Goal: Task Accomplishment & Management: Manage account settings

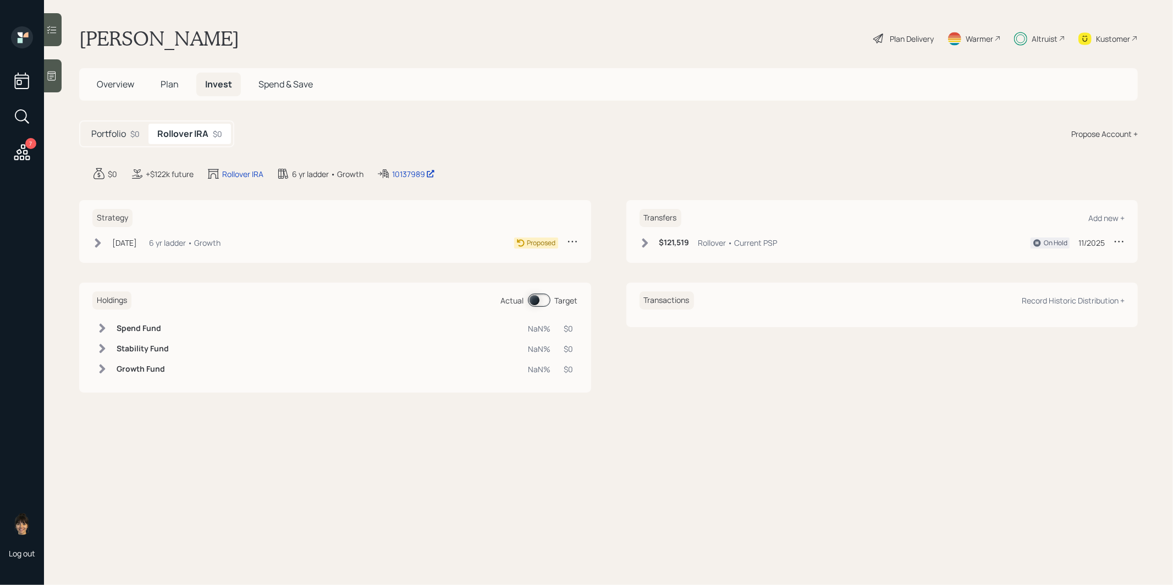
click at [167, 86] on span "Plan" at bounding box center [170, 84] width 18 height 12
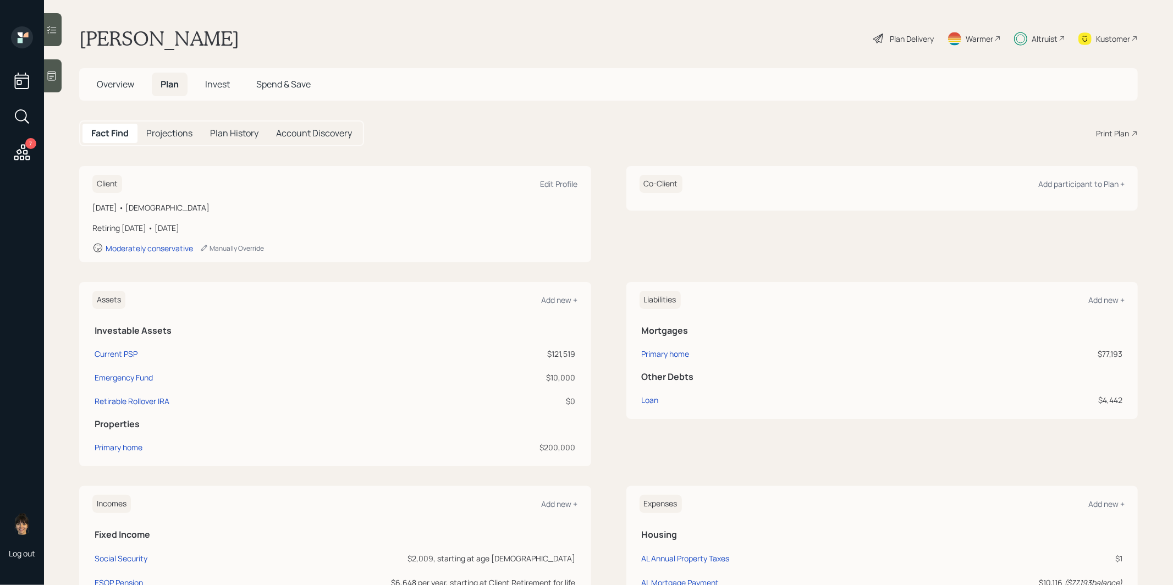
click at [24, 153] on icon at bounding box center [22, 152] width 16 height 16
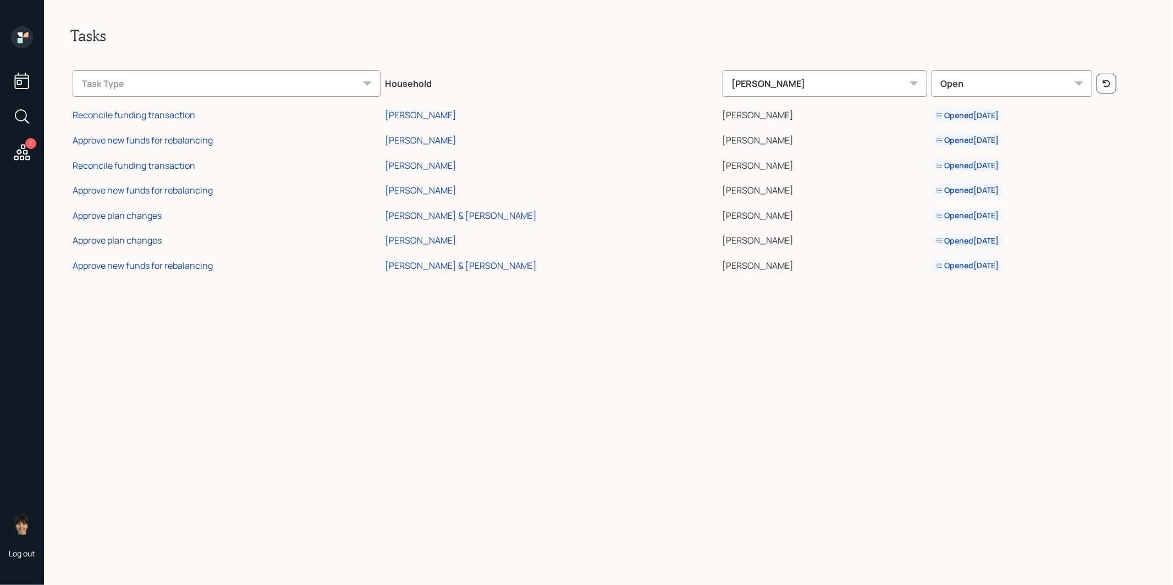
click at [106, 239] on div "Approve plan changes" at bounding box center [117, 240] width 89 height 12
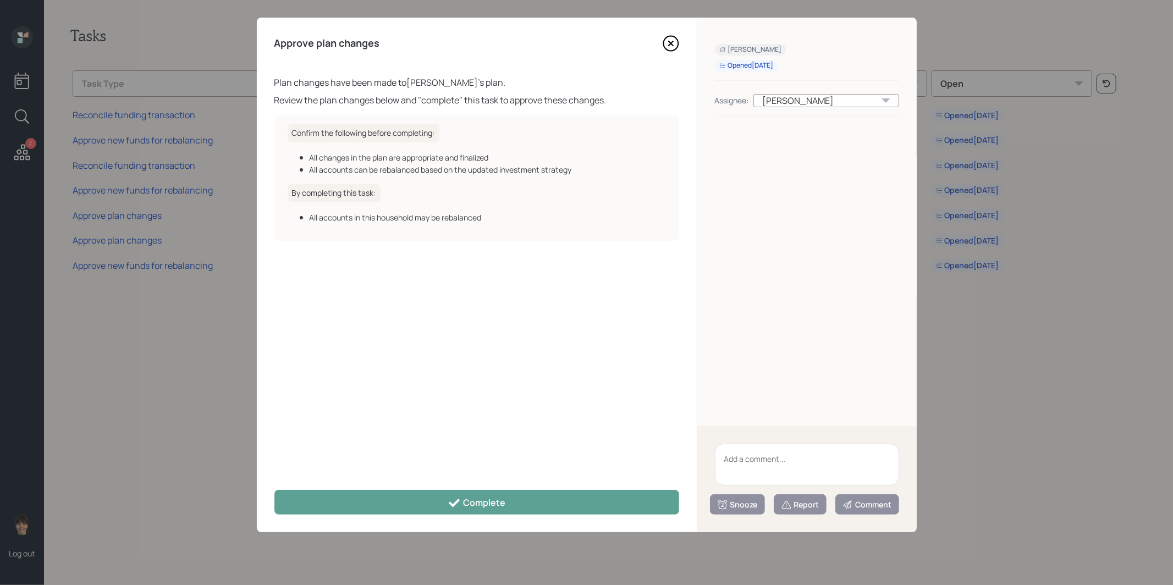
click at [670, 40] on icon at bounding box center [671, 43] width 16 height 16
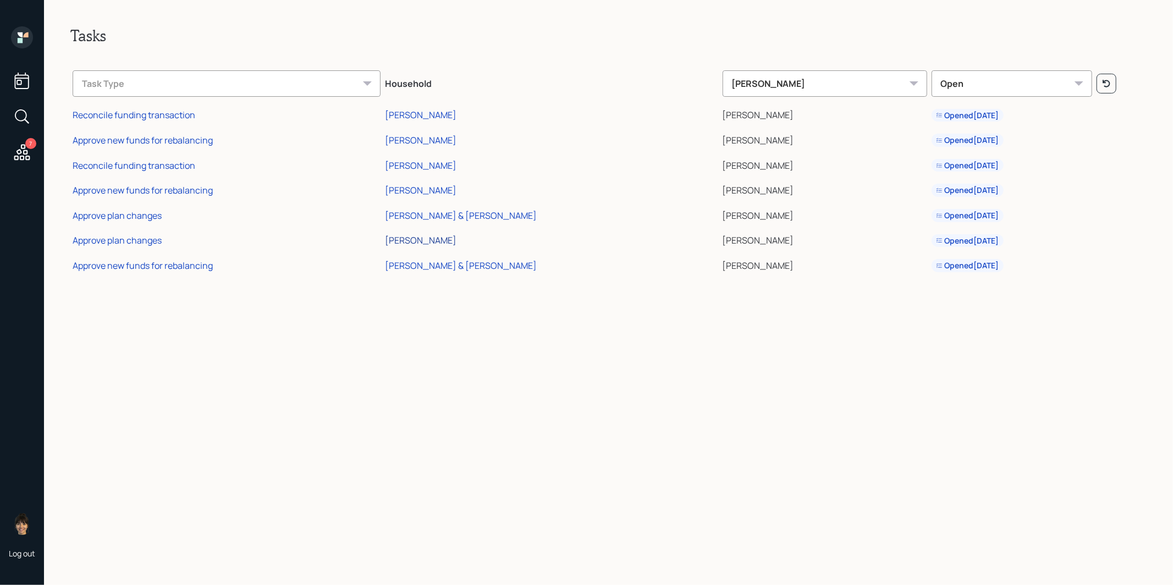
click at [432, 240] on div "[PERSON_NAME]" at bounding box center [420, 240] width 71 height 12
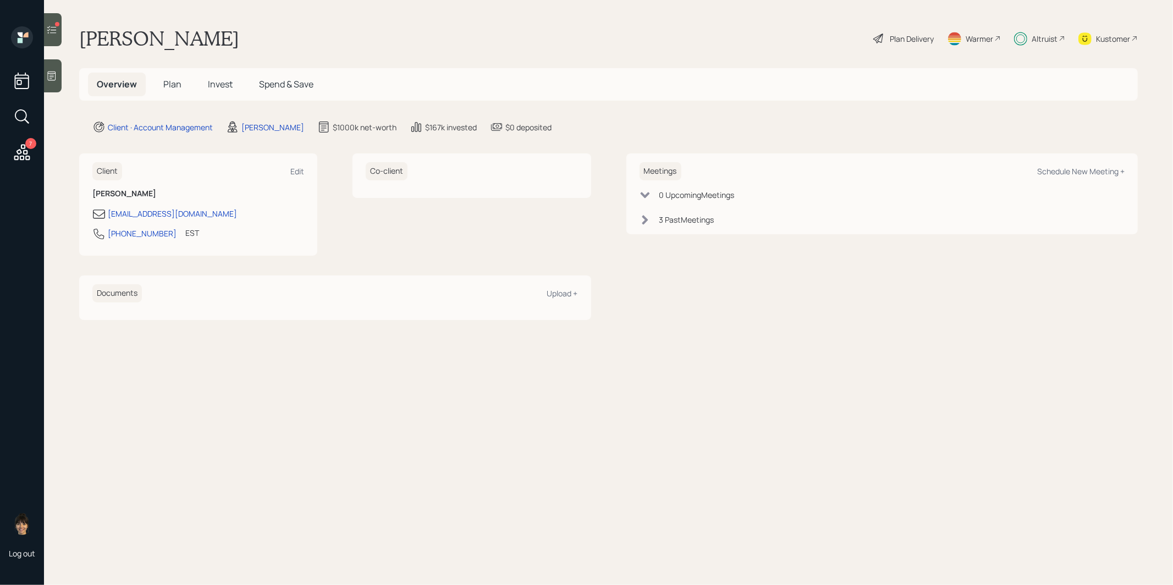
click at [220, 82] on span "Invest" at bounding box center [220, 84] width 25 height 12
